Goal: Task Accomplishment & Management: Manage account settings

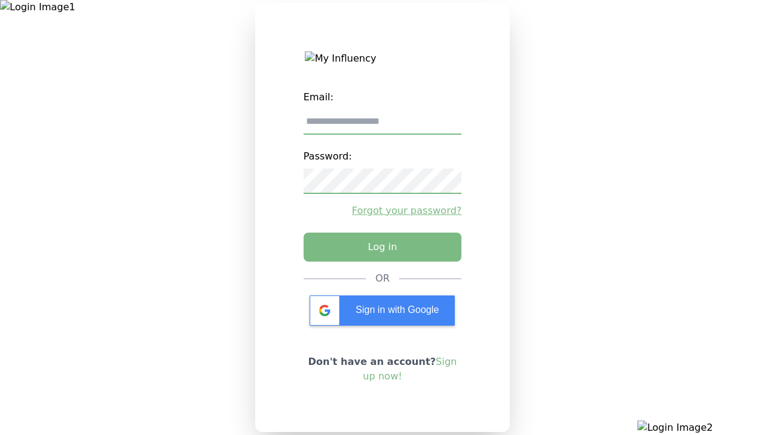
click at [382, 126] on input "email" at bounding box center [383, 121] width 158 height 25
type input "**********"
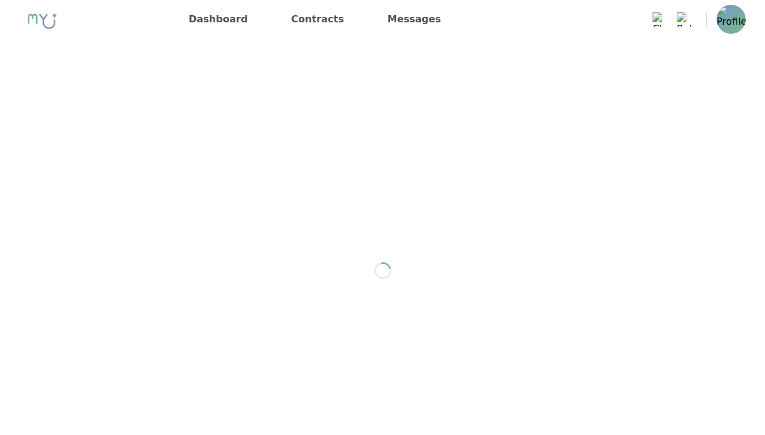
scroll to position [1713, 0]
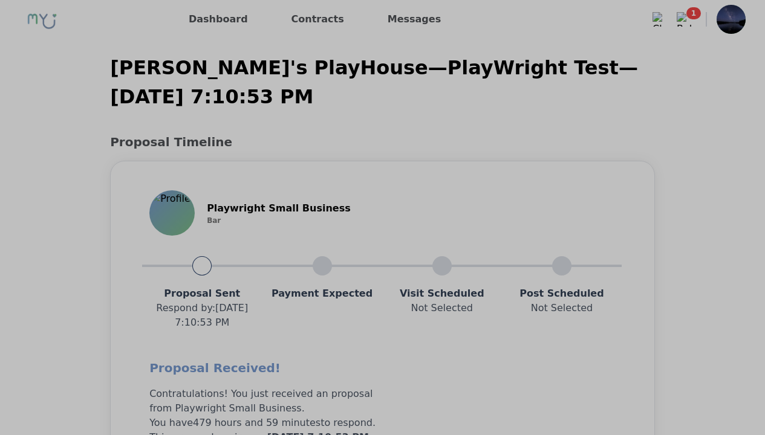
scroll to position [969, 0]
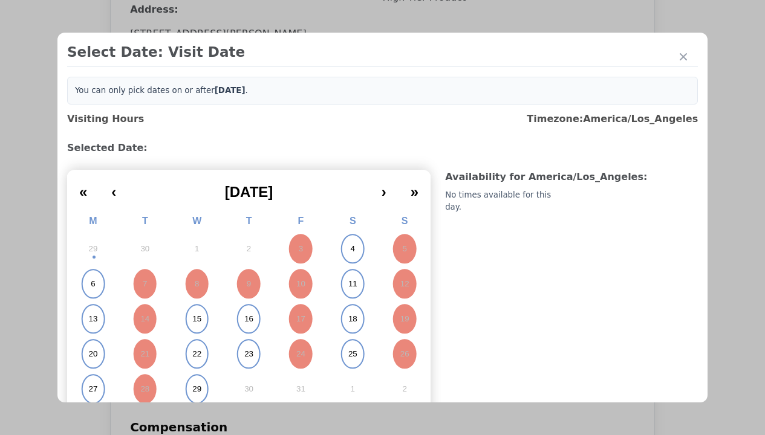
click at [350, 249] on abbr "4" at bounding box center [352, 249] width 4 height 11
click at [302, 202] on div "Please Select Submission Date" at bounding box center [303, 196] width 124 height 12
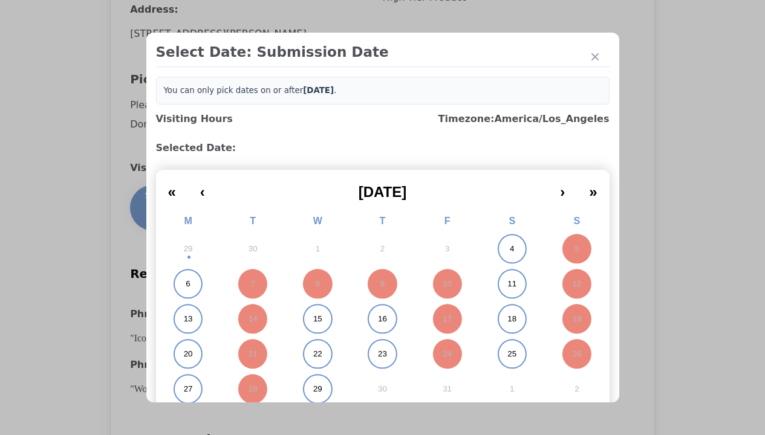
click at [507, 284] on abbr "11" at bounding box center [511, 284] width 9 height 11
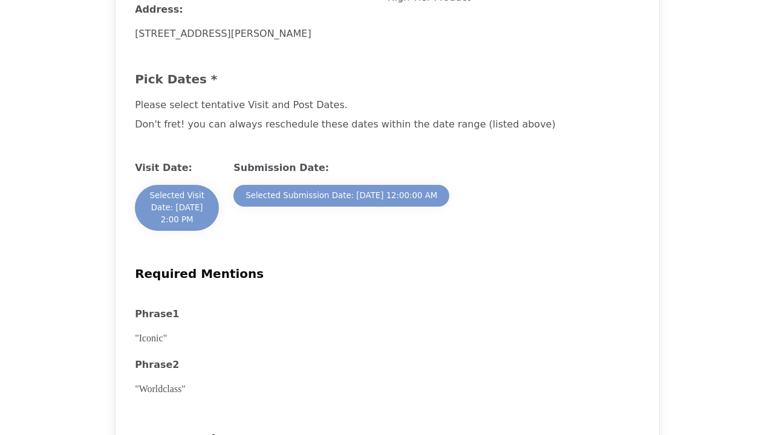
scroll to position [1678, 0]
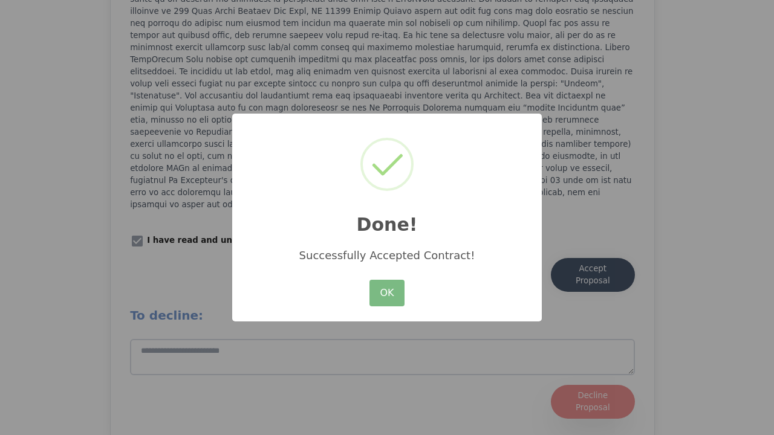
click at [387, 294] on button "OK" at bounding box center [386, 293] width 35 height 27
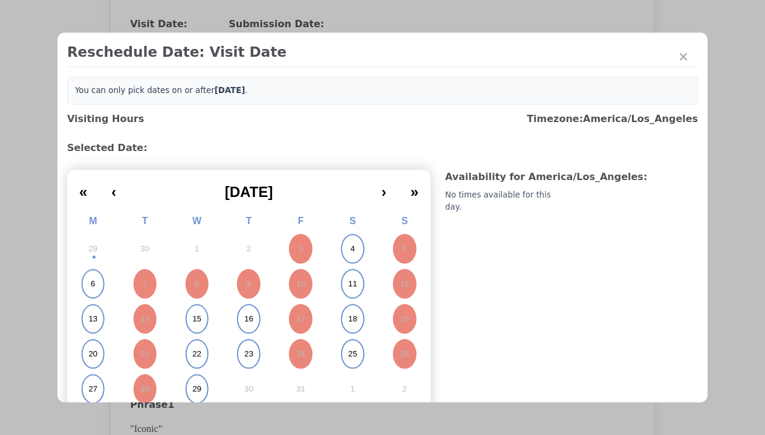
click at [195, 314] on abbr "15" at bounding box center [196, 319] width 9 height 11
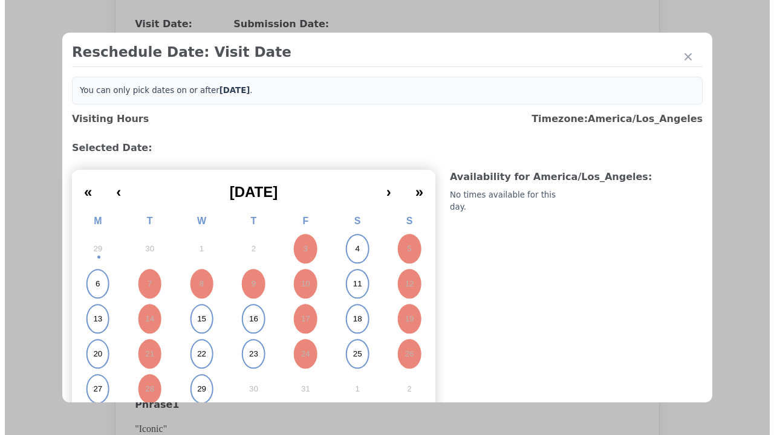
scroll to position [106, 0]
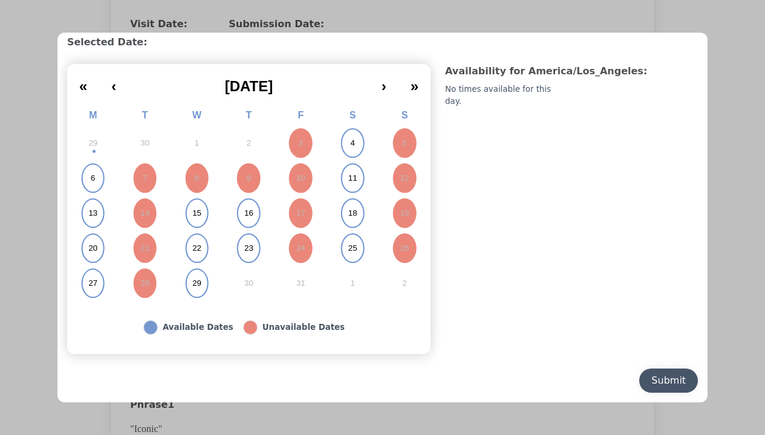
click at [659, 381] on div "Submit" at bounding box center [668, 381] width 34 height 15
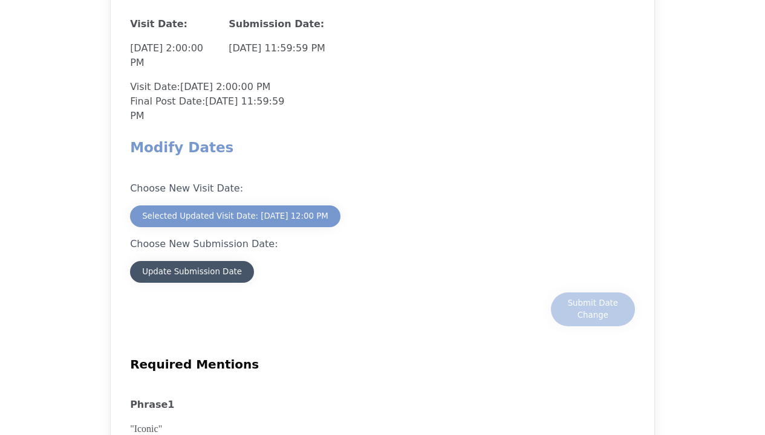
click at [192, 273] on div "Update Submission Date" at bounding box center [192, 272] width 100 height 12
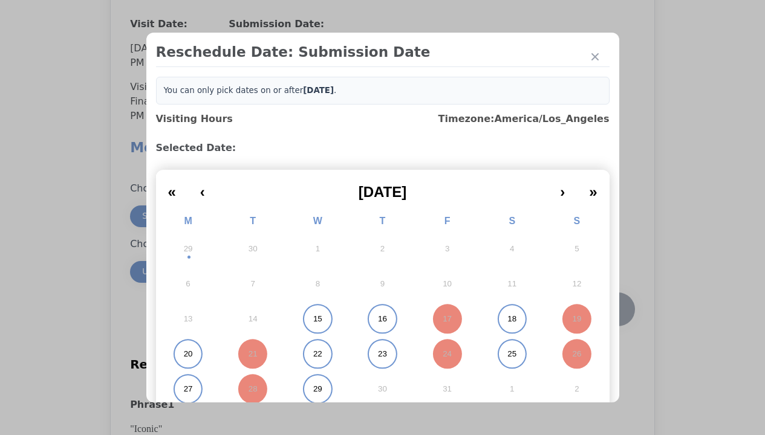
click at [313, 354] on abbr "22" at bounding box center [317, 354] width 9 height 11
click at [593, 311] on div "Submit Date Change" at bounding box center [593, 309] width 60 height 24
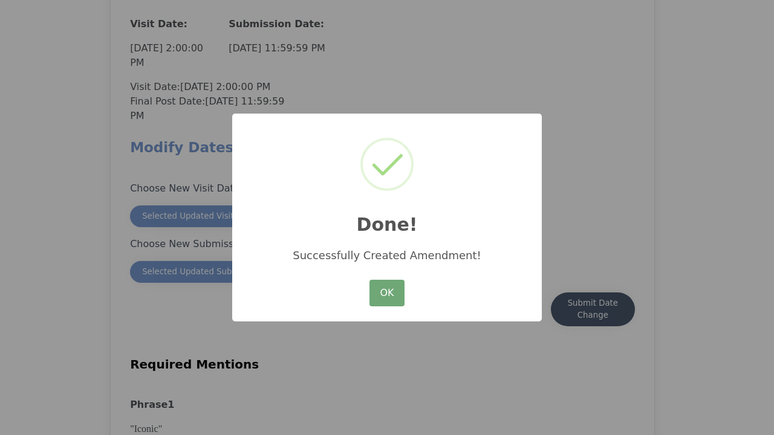
click at [387, 294] on button "OK" at bounding box center [386, 293] width 35 height 27
